Goal: Task Accomplishment & Management: Use online tool/utility

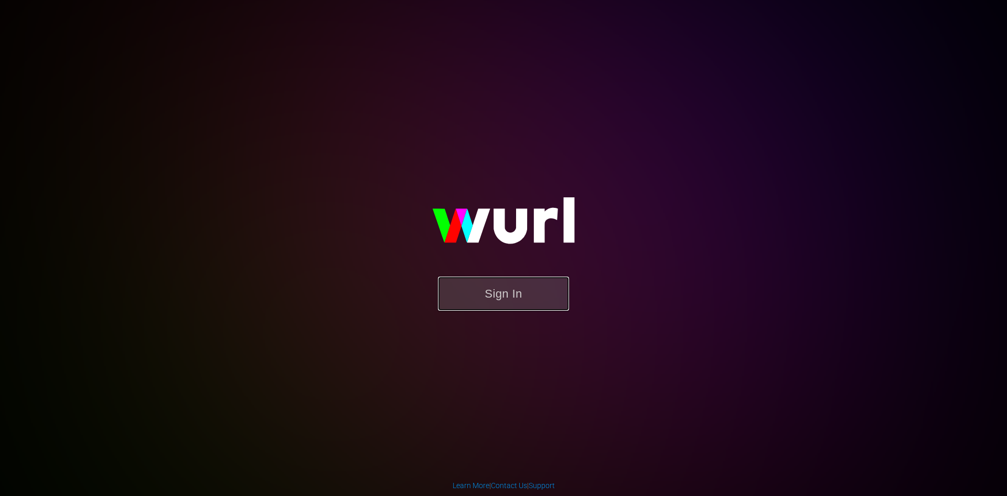
click at [525, 298] on button "Sign In" at bounding box center [503, 293] width 131 height 34
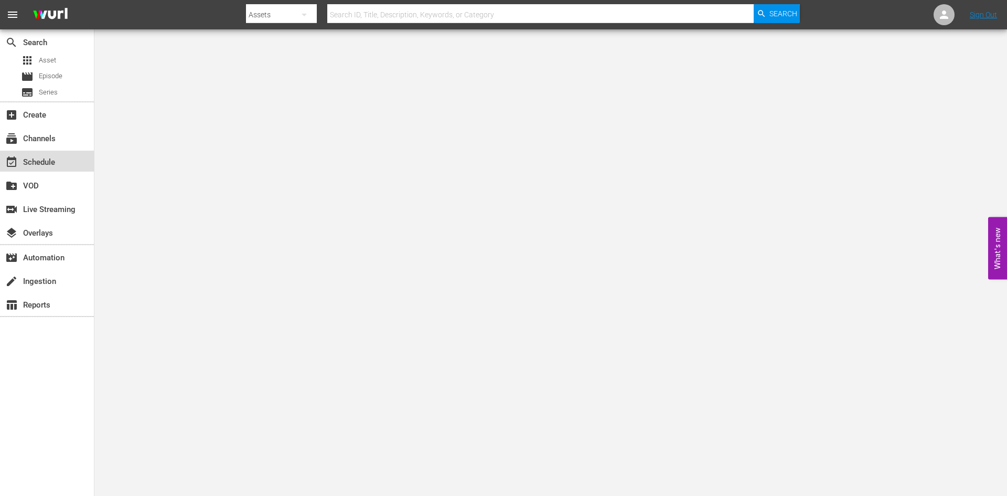
click at [44, 160] on div "event_available Schedule" at bounding box center [29, 160] width 59 height 9
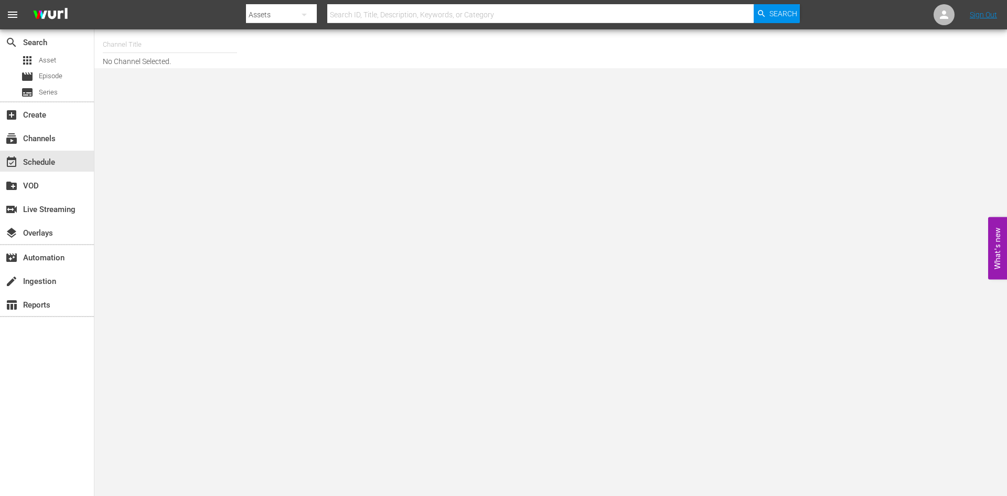
click at [369, 6] on input "text" at bounding box center [540, 14] width 426 height 25
click at [124, 47] on input "text" at bounding box center [170, 44] width 134 height 25
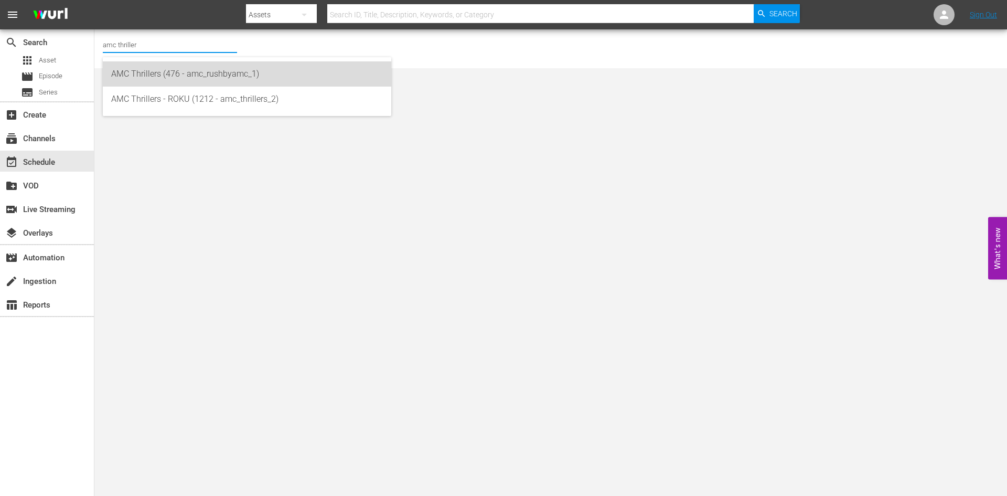
click at [156, 73] on div "AMC Thrillers (476 - amc_rushbyamc_1)" at bounding box center [247, 73] width 272 height 25
type input "AMC Thrillers (476 - amc_rushbyamc_1)"
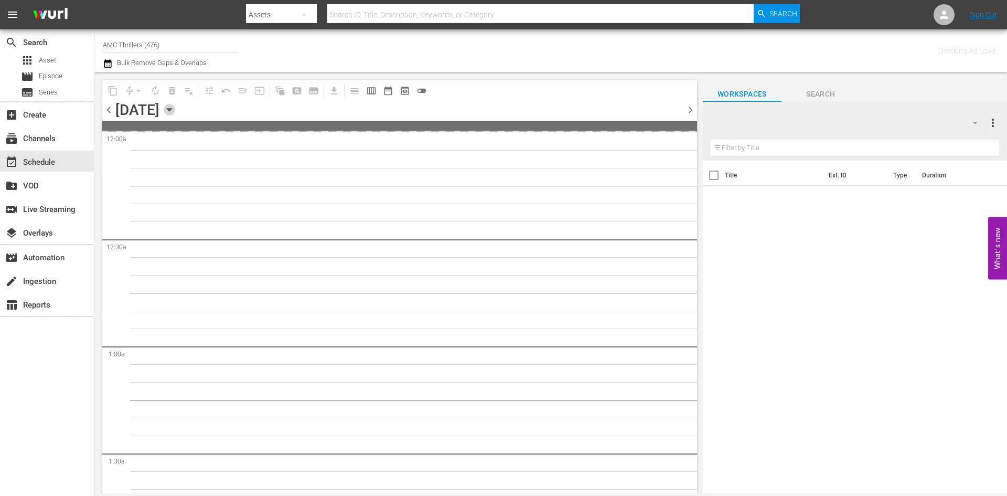
click at [175, 106] on icon "button" at bounding box center [170, 110] width 12 height 12
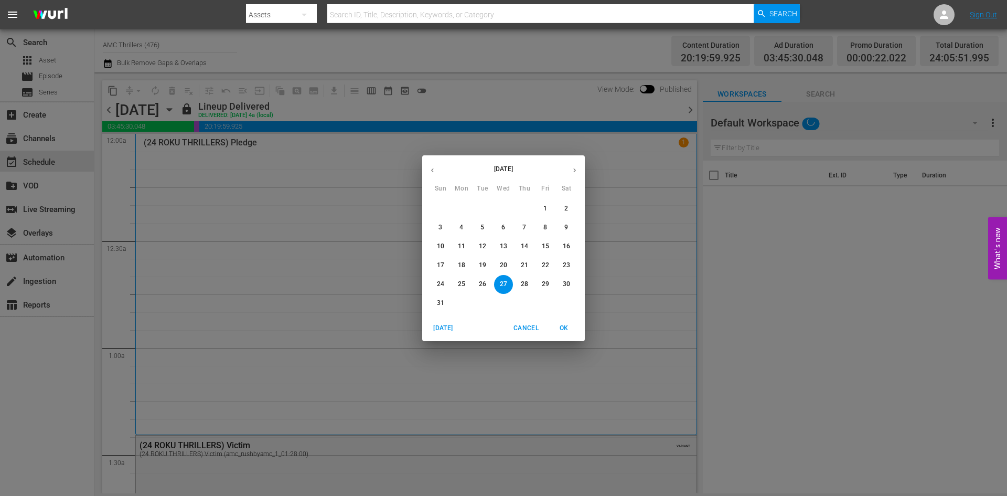
click at [577, 167] on icon "button" at bounding box center [575, 170] width 8 height 8
click at [498, 210] on span "1" at bounding box center [503, 208] width 19 height 9
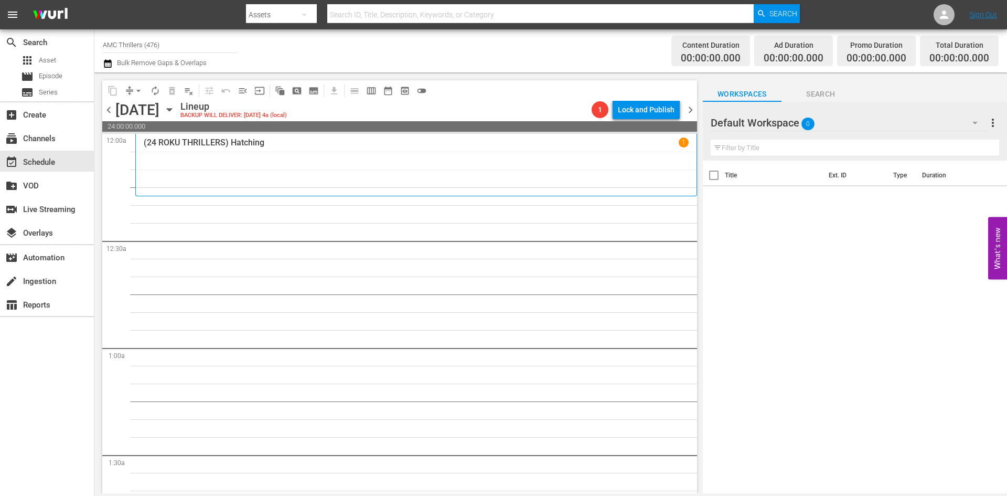
click at [260, 159] on div "(24 ROKU THRILLERS) Hatching 1" at bounding box center [416, 164] width 545 height 55
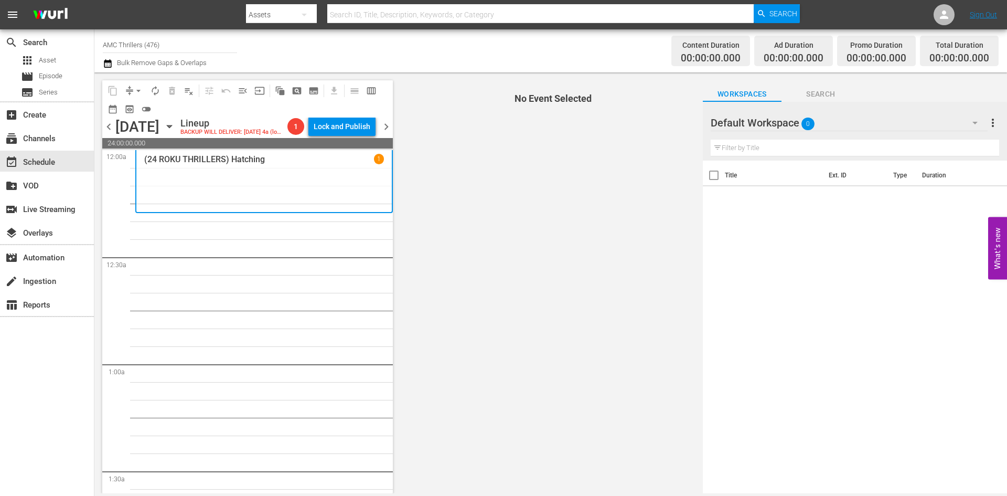
click at [177, 164] on p "(24 ROKU THRILLERS) Hatching" at bounding box center [204, 159] width 121 height 10
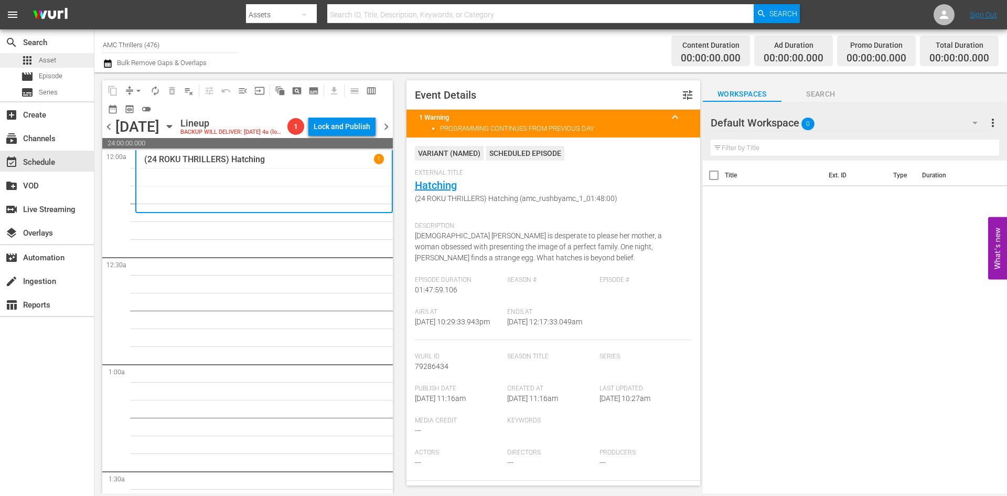
click at [49, 62] on span "Asset" at bounding box center [47, 60] width 17 height 10
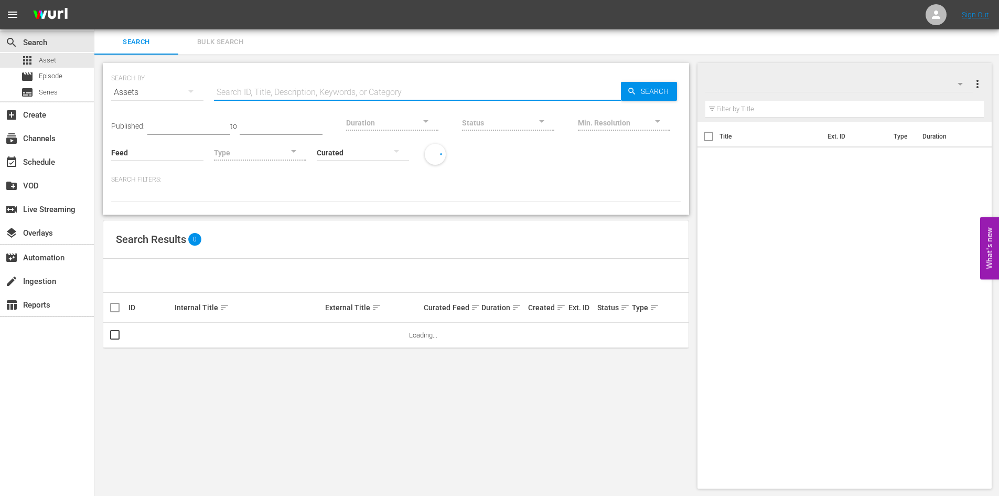
click at [263, 88] on input "text" at bounding box center [417, 92] width 407 height 25
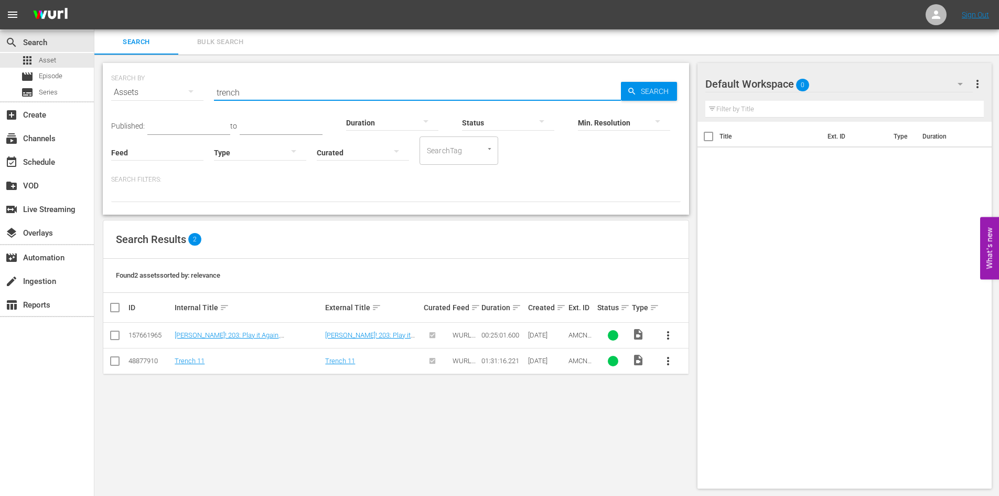
type input "trench"
